Goal: Task Accomplishment & Management: Use online tool/utility

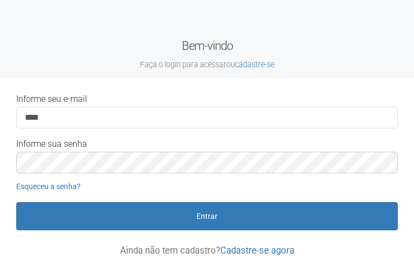
type input "**********"
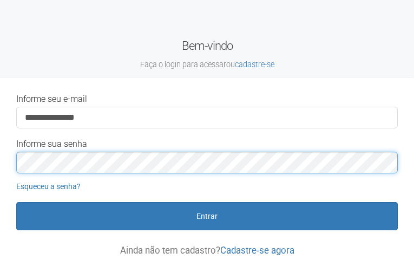
click at [16, 202] on button "Entrar" at bounding box center [207, 216] width 382 height 28
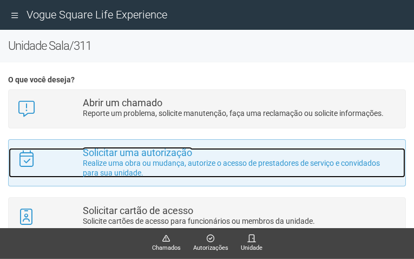
click at [152, 154] on strong "Solicitar uma autorização" at bounding box center [137, 152] width 109 height 11
